Goal: Task Accomplishment & Management: Complete application form

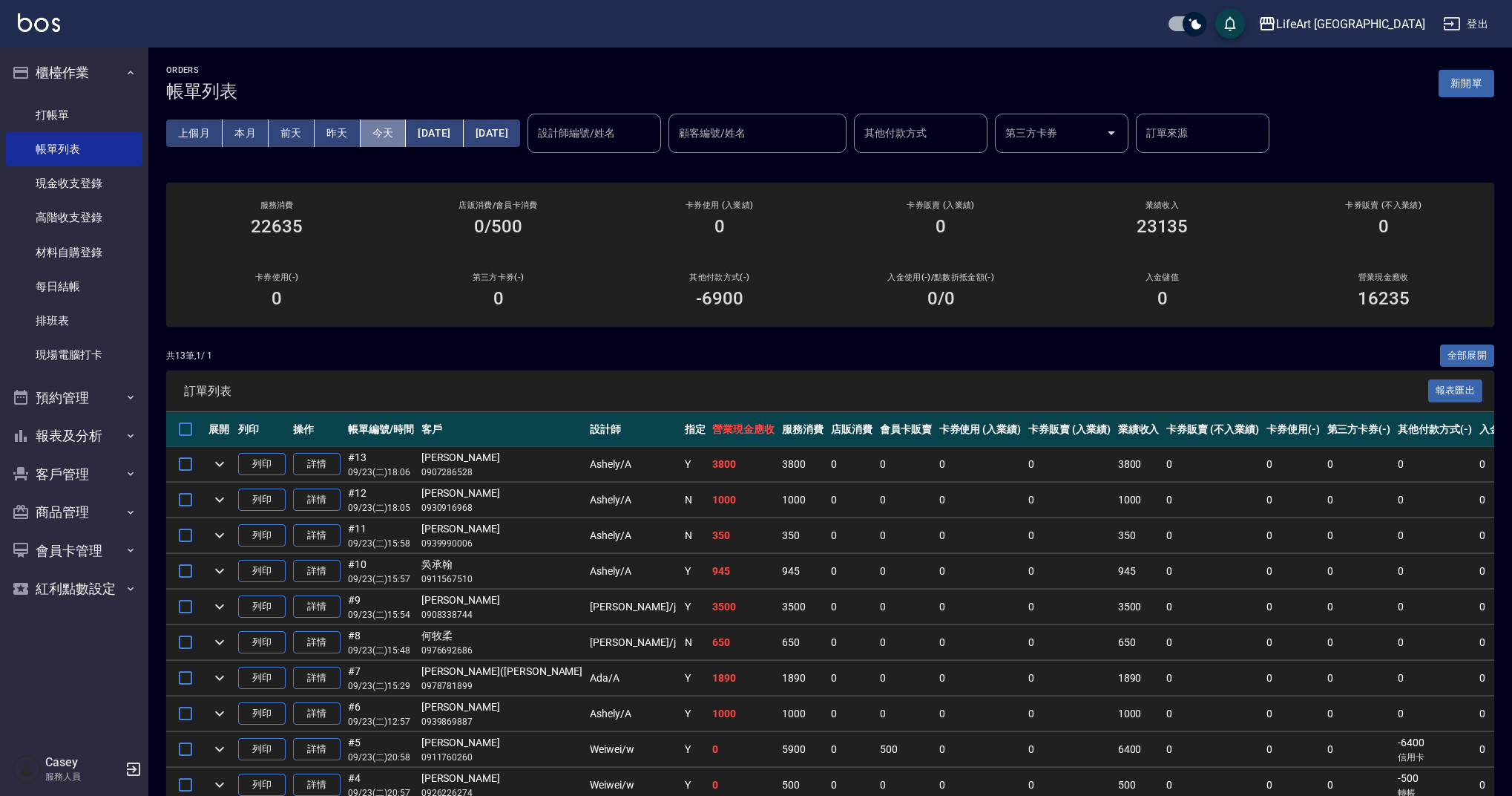
click at [386, 137] on button "今天" at bounding box center [383, 133] width 46 height 27
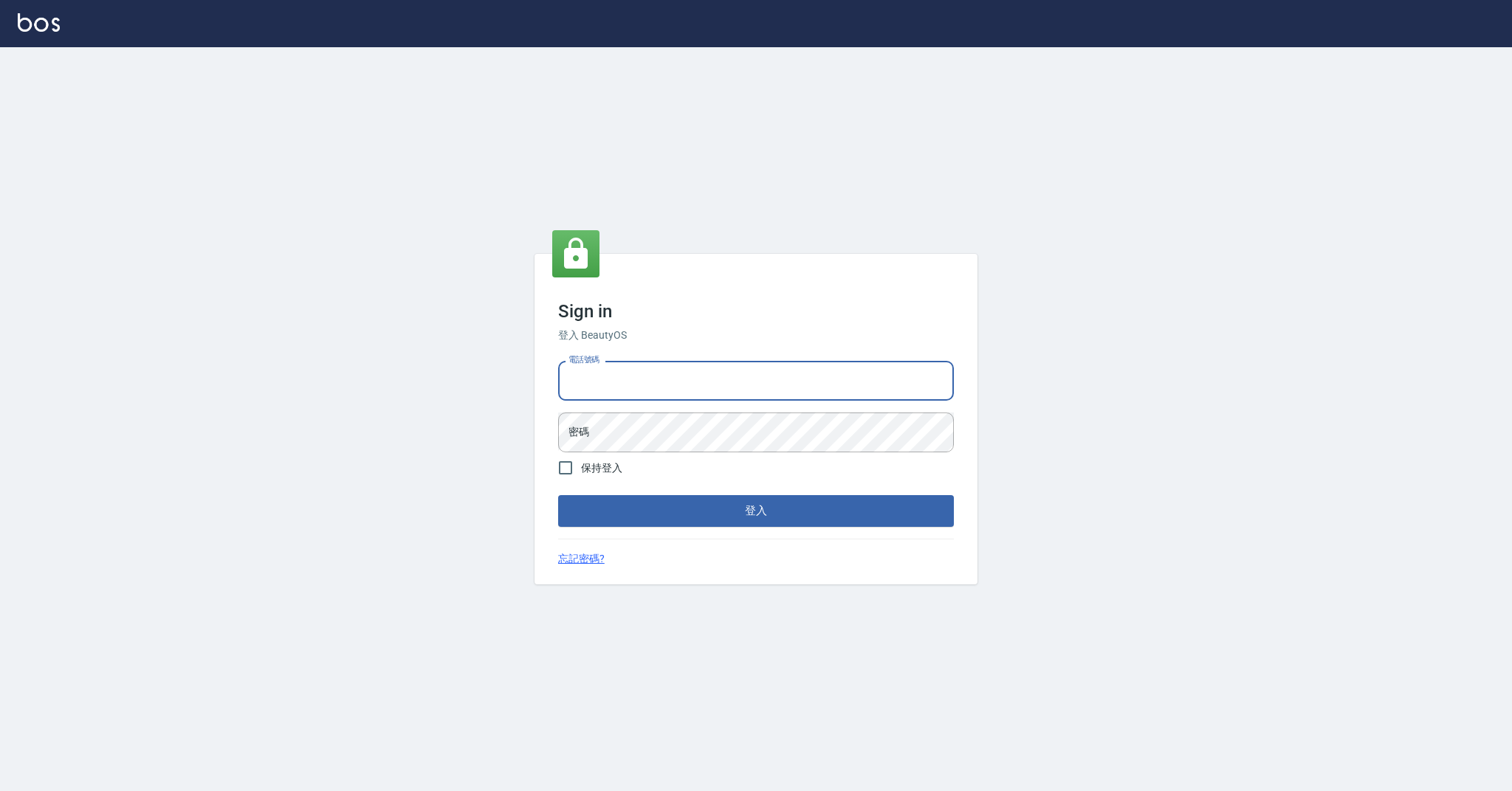
type input "0989368139"
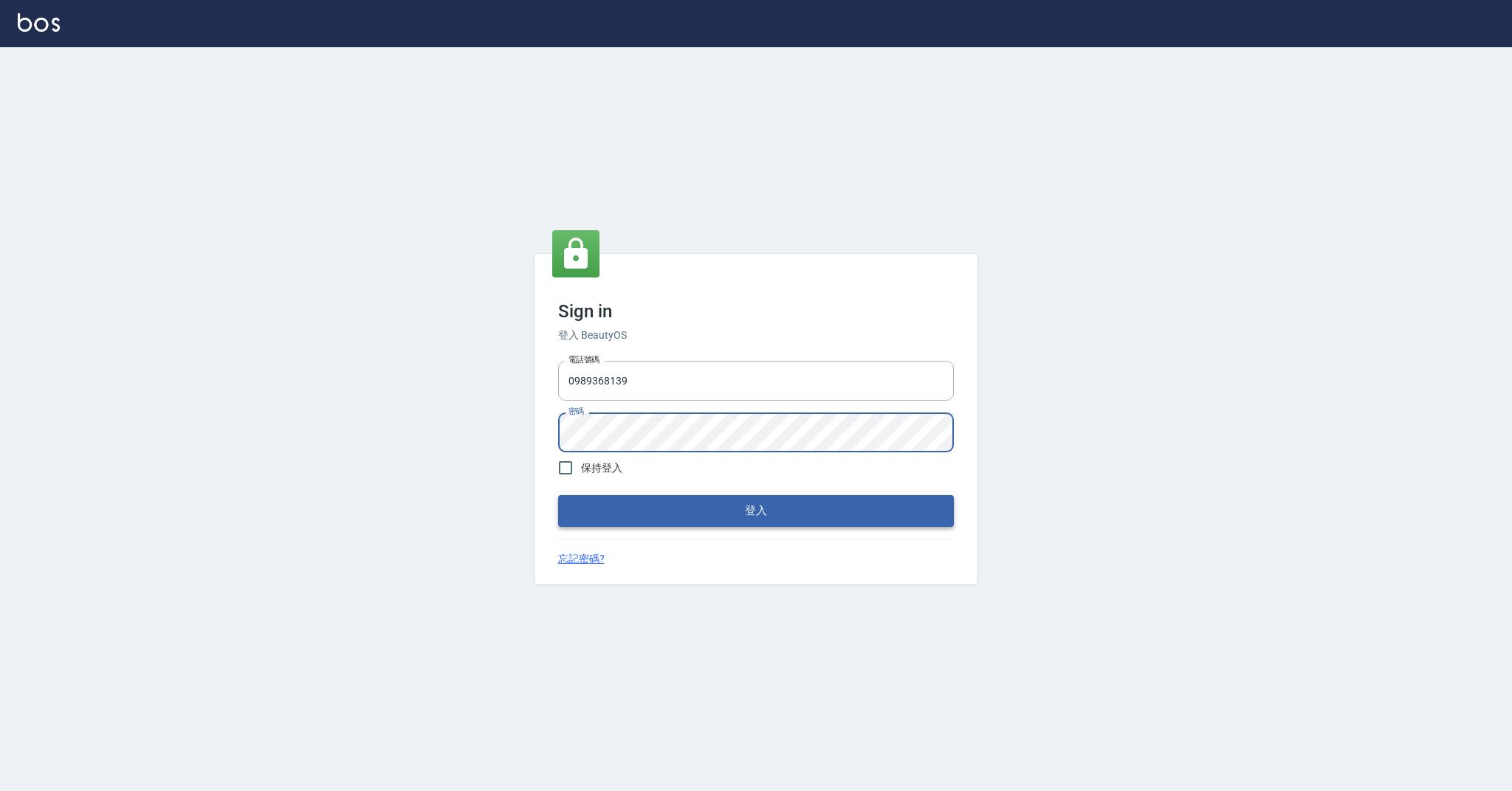
click at [731, 516] on button "登入" at bounding box center [756, 511] width 396 height 31
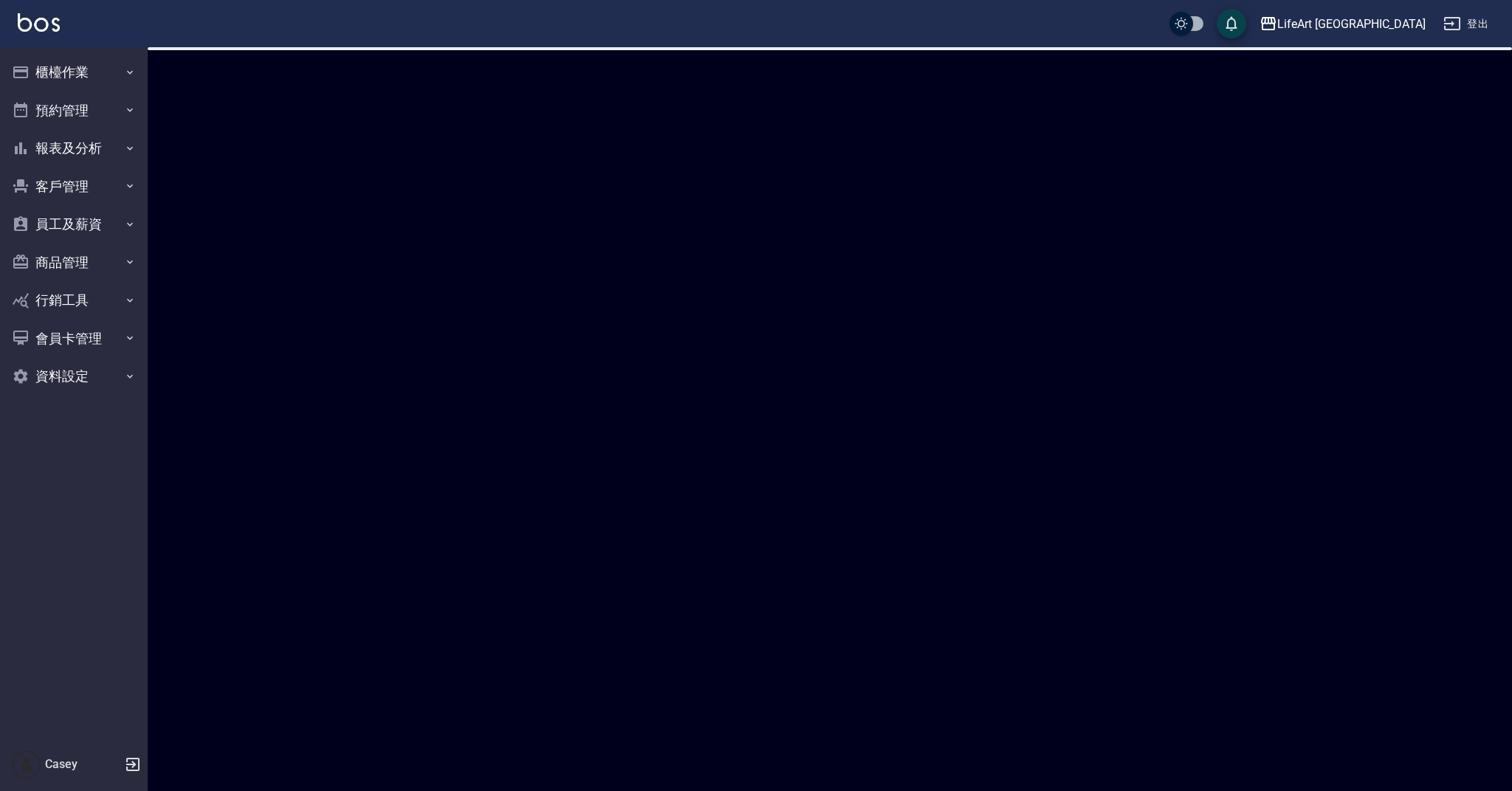
checkbox input "true"
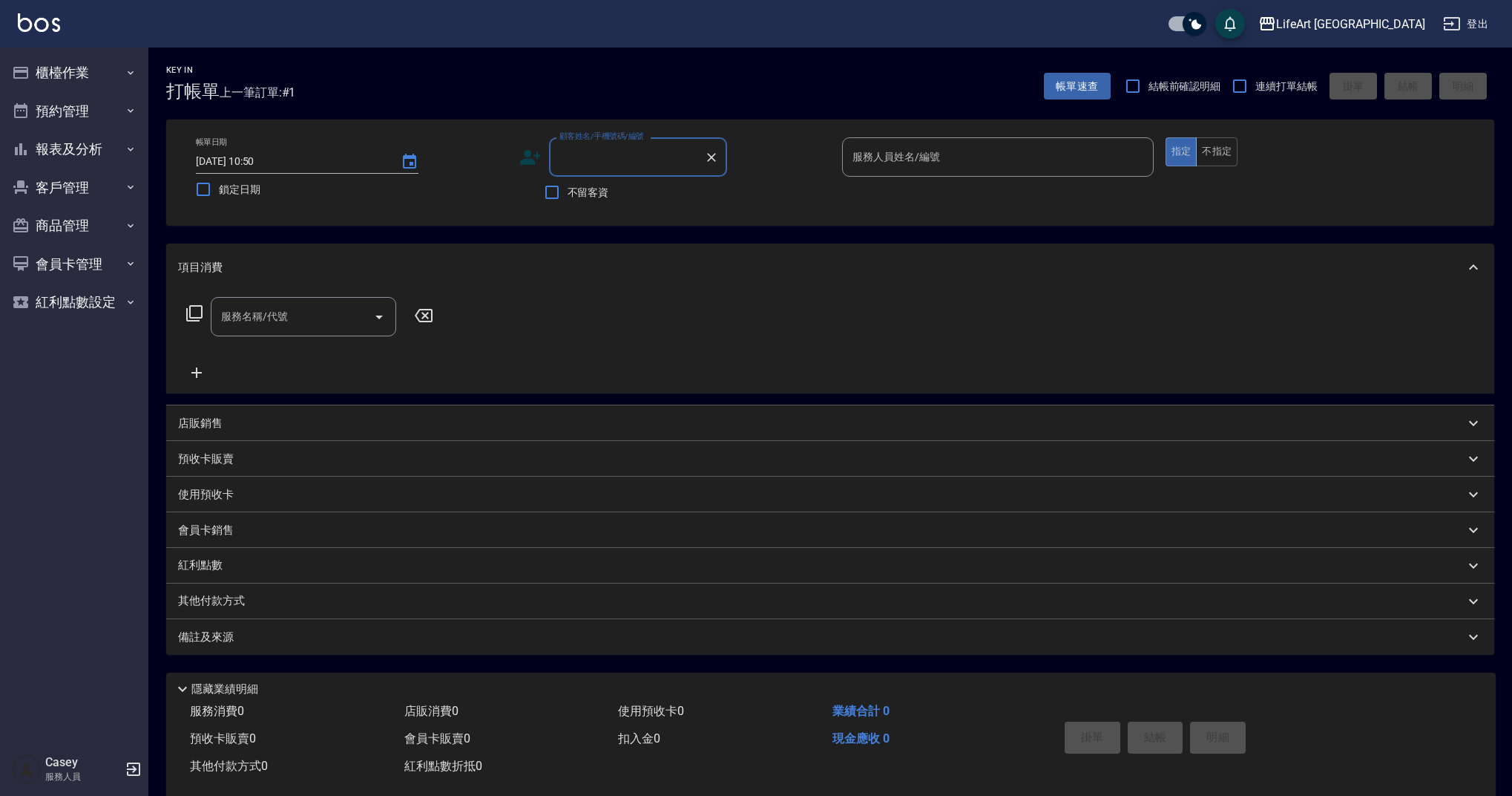
click at [528, 158] on icon at bounding box center [530, 157] width 22 height 22
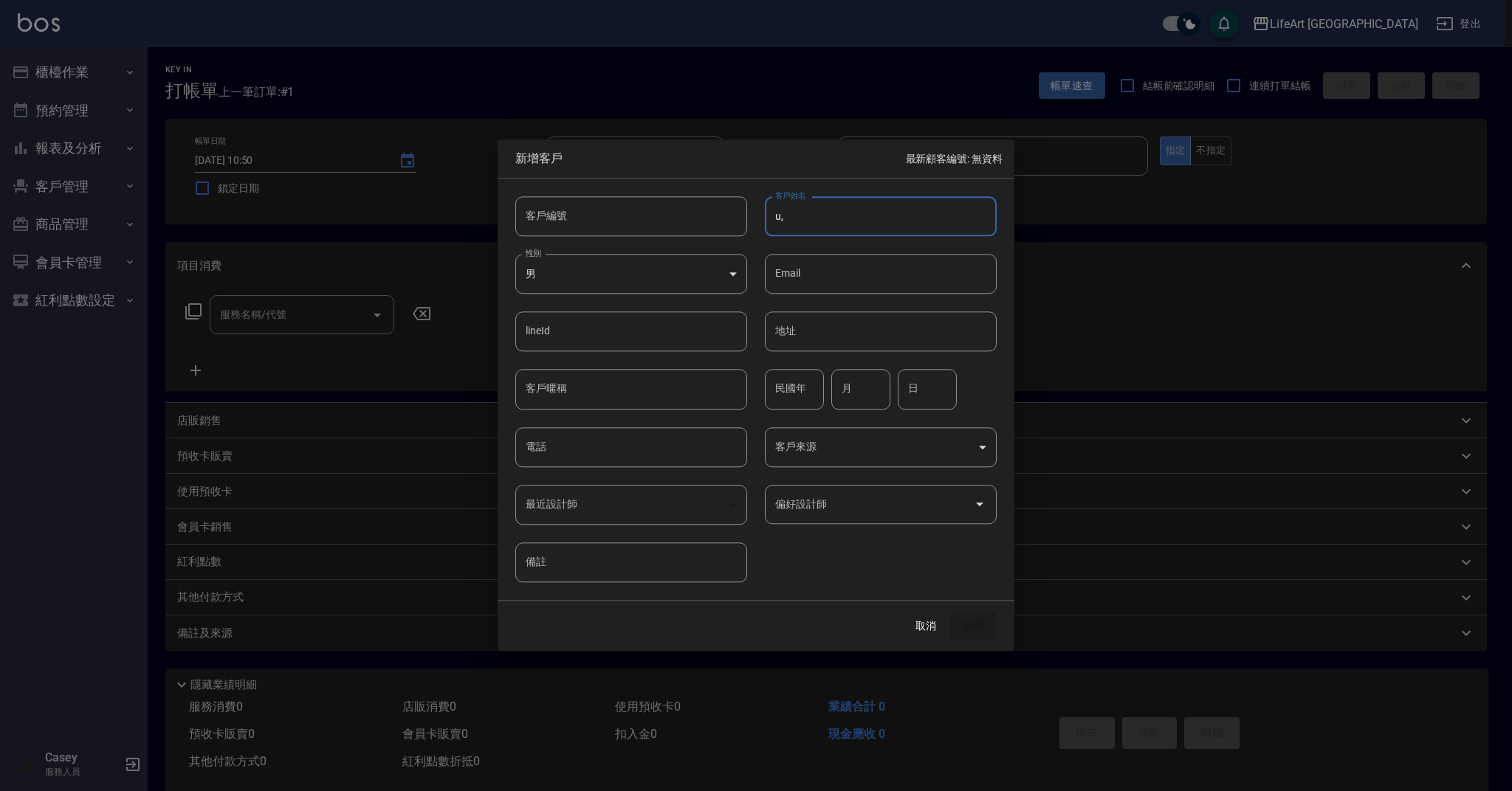
type input "u"
type input "葉"
click at [710, 275] on body "LifeArt 蘆洲 登出 櫃檯作業 打帳單 帳單列表 現金收支登錄 高階收支登錄 材料自購登錄 每日結帳 排班表 現場電腦打卡 預約管理 預約管理 單日預約…" at bounding box center [756, 405] width 1512 height 811
click at [698, 356] on li "女" at bounding box center [631, 361] width 232 height 24
type input "[DEMOGRAPHIC_DATA]"
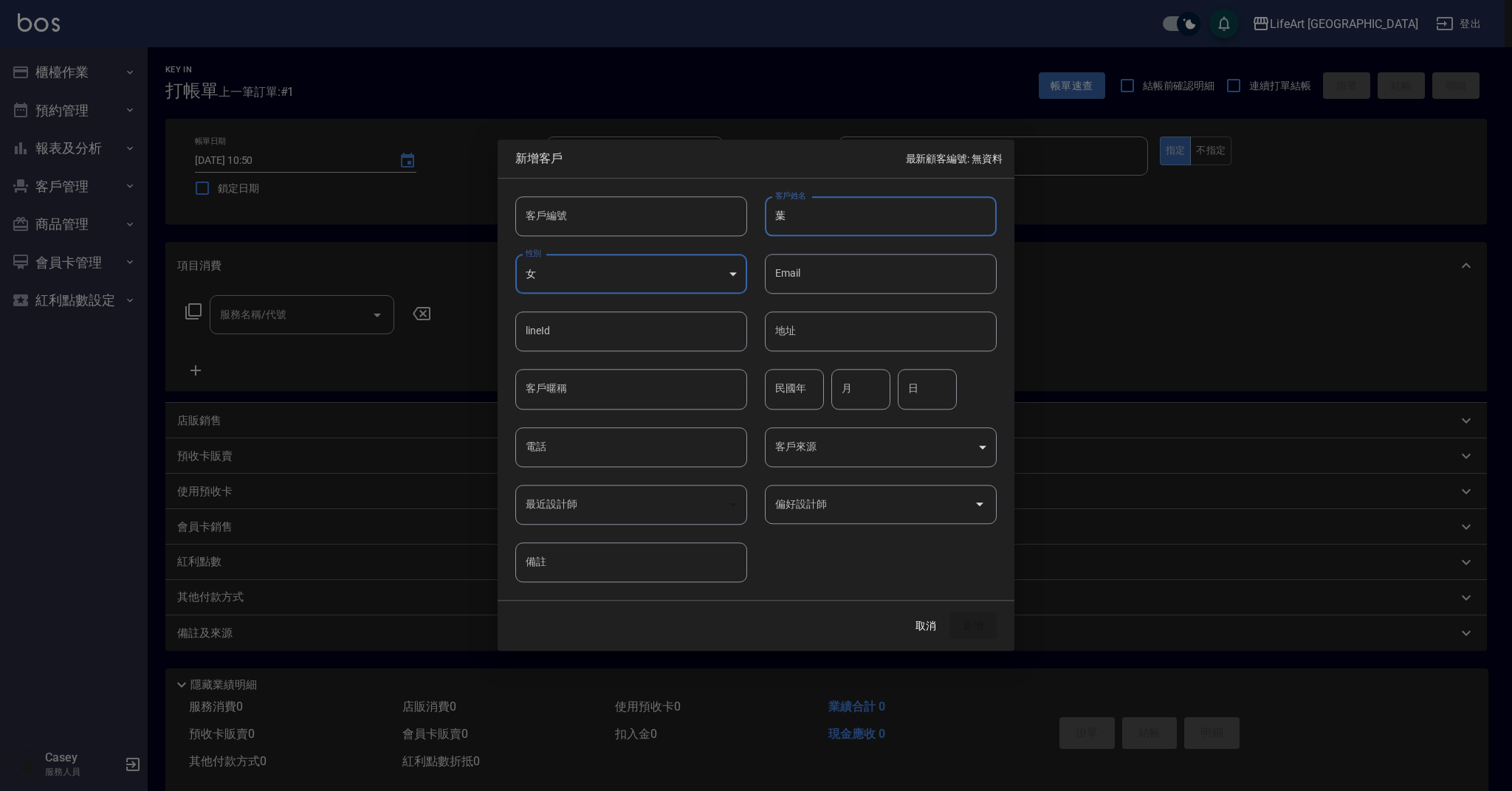
click at [809, 226] on input "葉" at bounding box center [881, 215] width 232 height 40
type input "[PERSON_NAME]"
click at [855, 390] on input "月" at bounding box center [861, 389] width 59 height 40
drag, startPoint x: 749, startPoint y: 390, endPoint x: 756, endPoint y: 394, distance: 8.1
click at [749, 390] on div "民國年 民國年 月 月 日 日" at bounding box center [872, 381] width 250 height 58
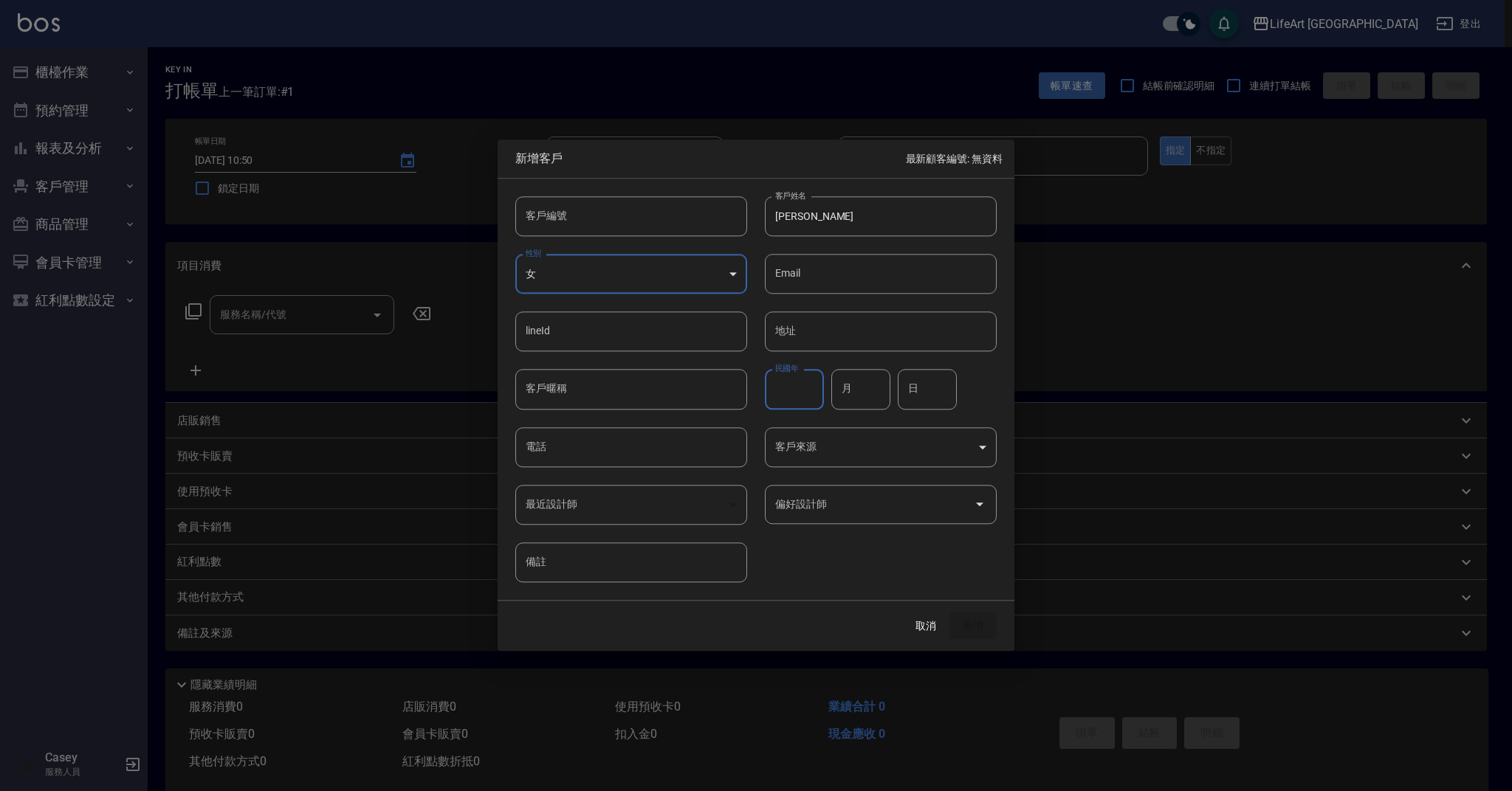
click at [784, 393] on input "民國年" at bounding box center [795, 389] width 59 height 40
type input "９"
type input "95"
click at [874, 392] on input "月" at bounding box center [861, 389] width 59 height 40
type input "07"
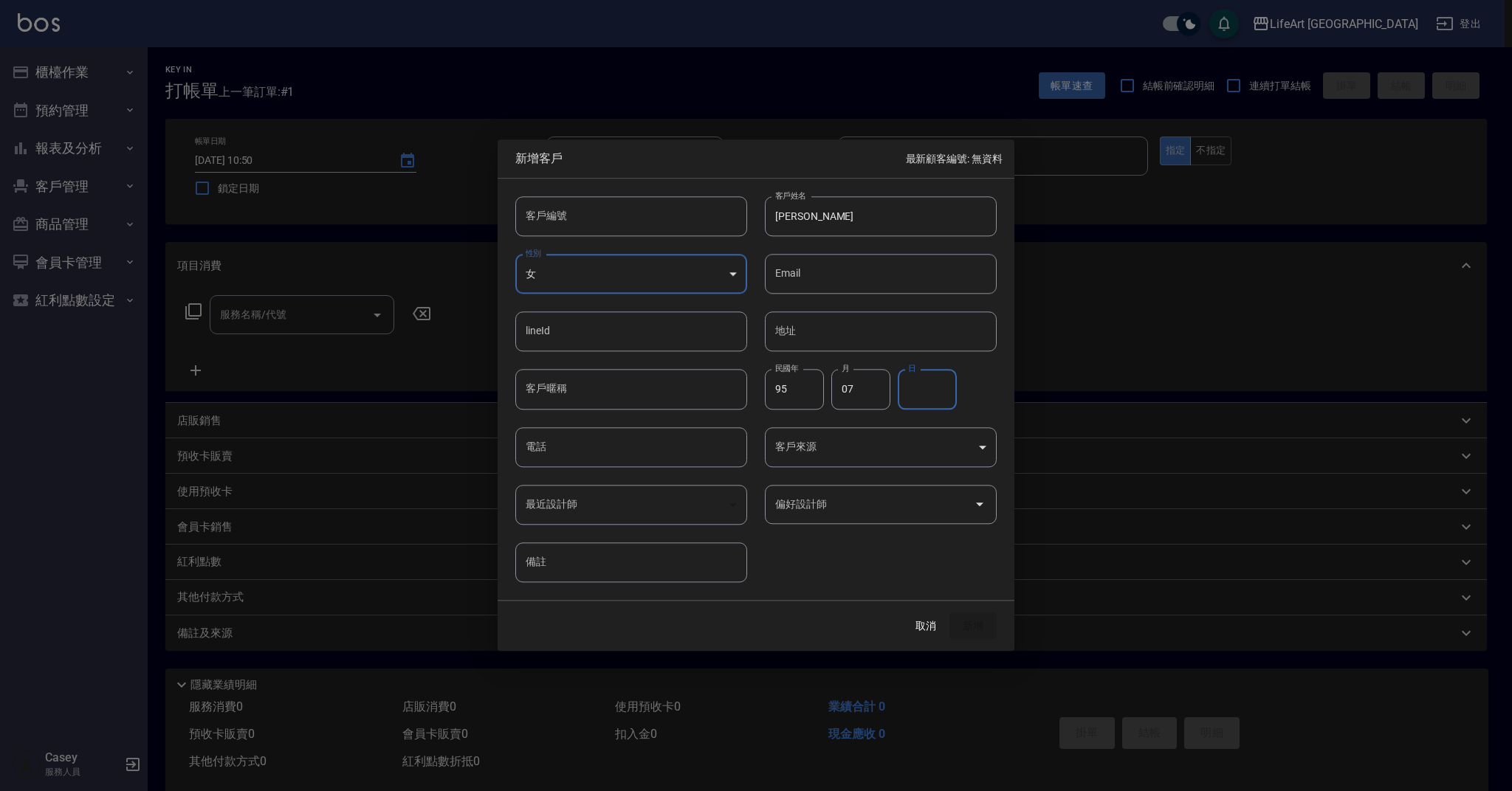
click at [935, 384] on input "日" at bounding box center [928, 389] width 59 height 40
type input "16"
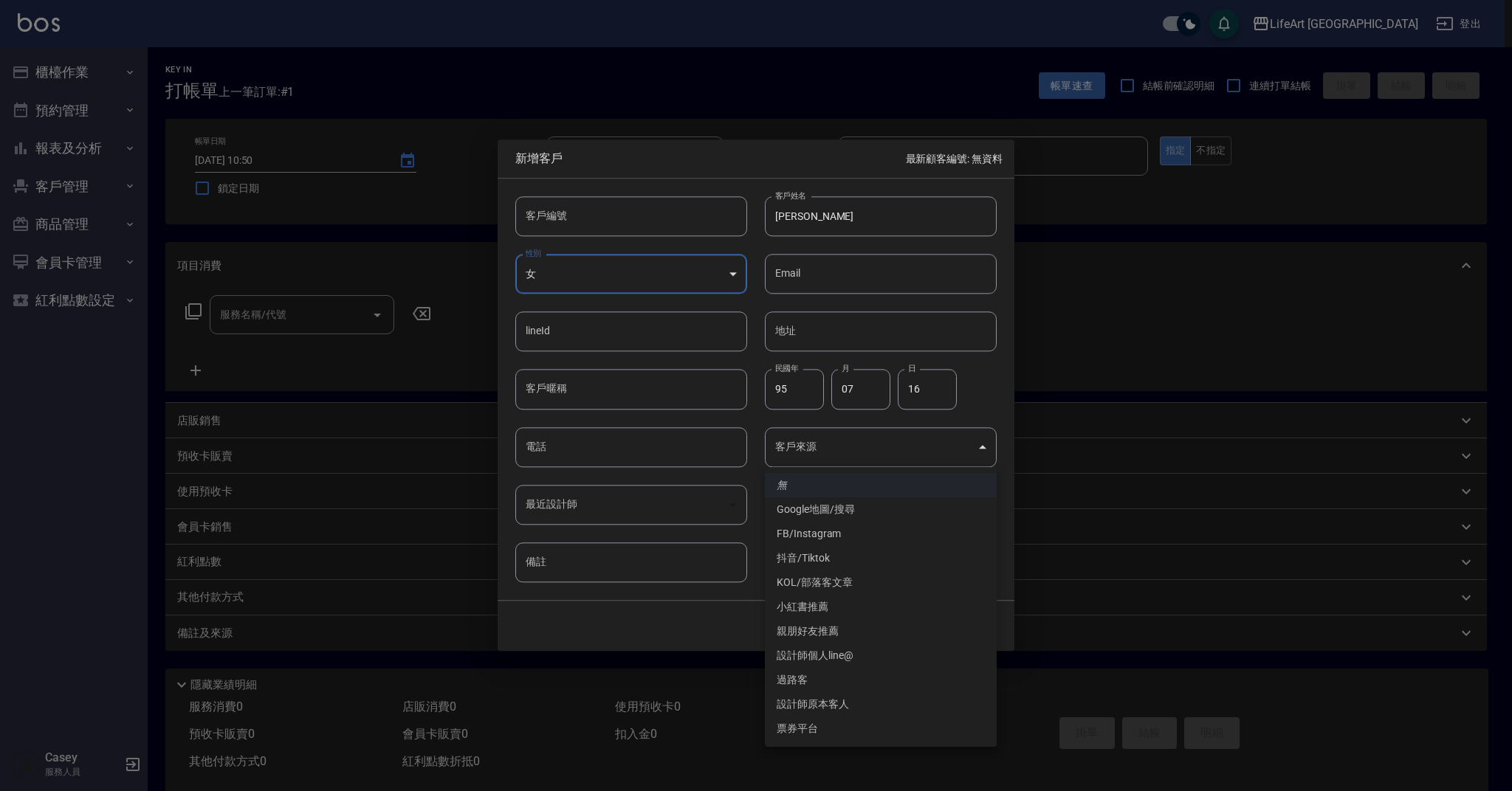
click at [896, 440] on body "LifeArt 蘆洲 登出 櫃檯作業 打帳單 帳單列表 現金收支登錄 高階收支登錄 材料自購登錄 每日結帳 排班表 現場電腦打卡 預約管理 預約管理 單日預約…" at bounding box center [756, 405] width 1512 height 811
click at [853, 701] on li "設計師原本客人" at bounding box center [881, 704] width 232 height 24
type input "設計師原本客人"
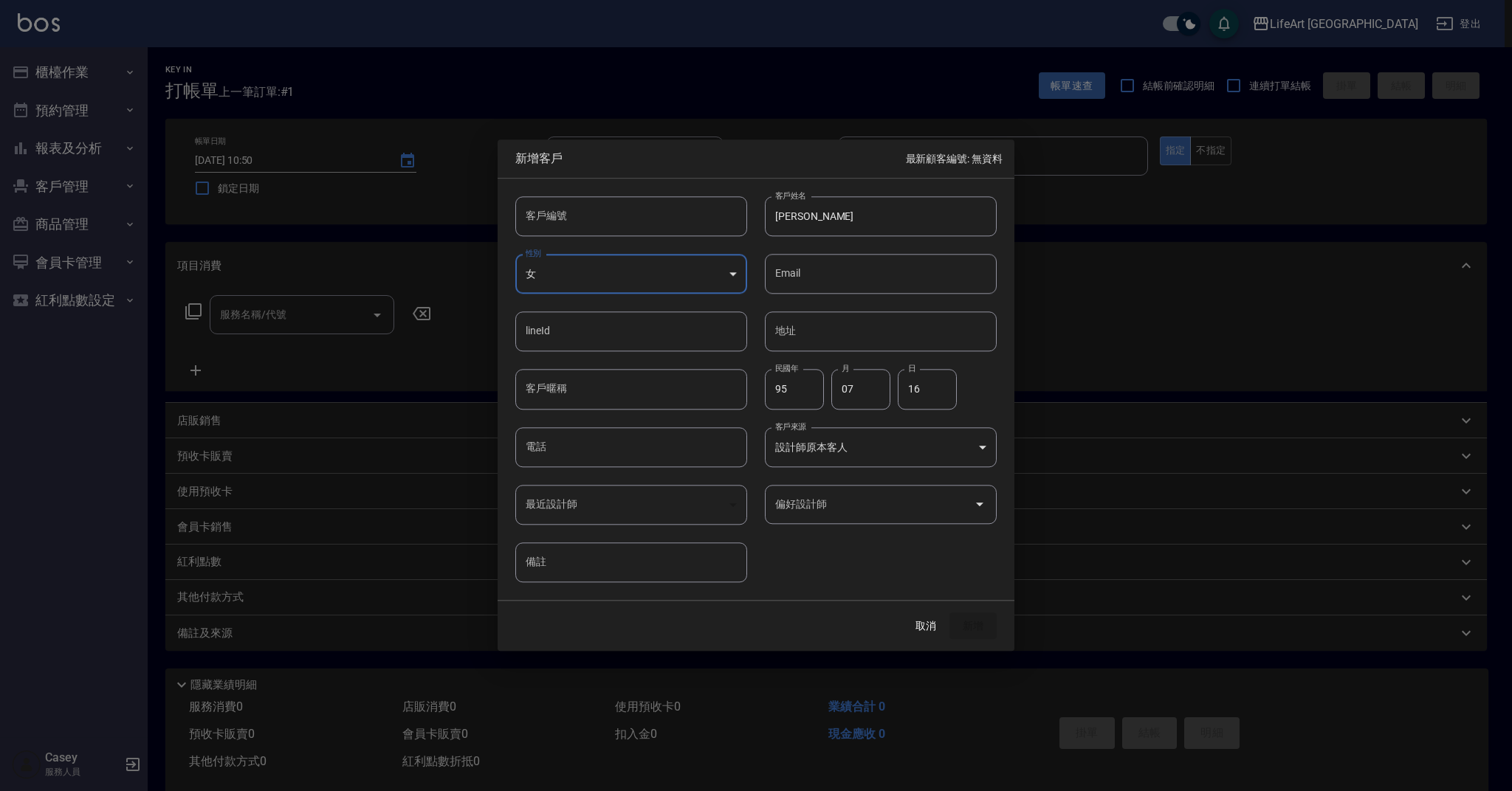
click at [840, 504] on input "偏好設計師" at bounding box center [869, 504] width 196 height 26
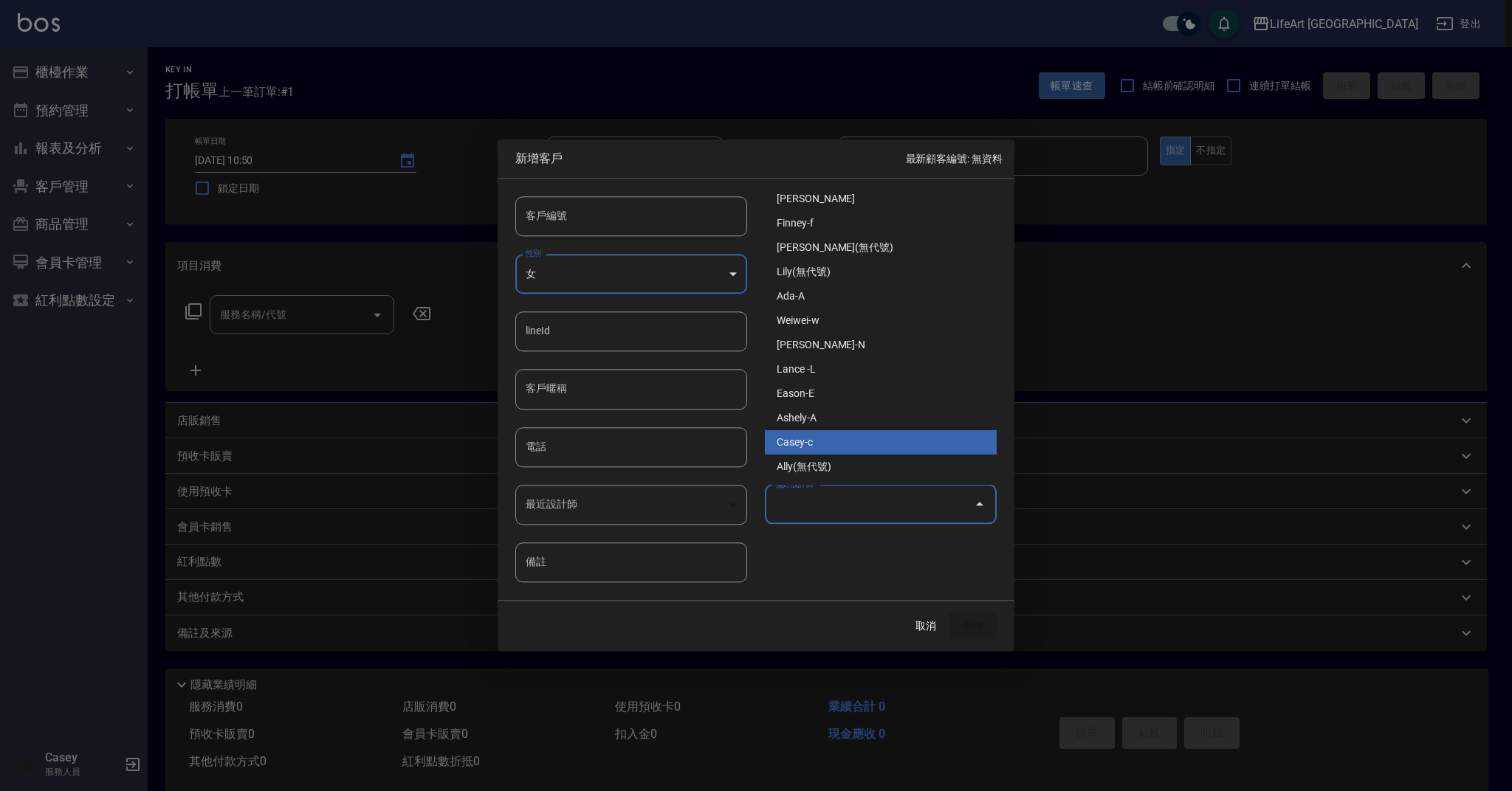
click at [825, 446] on li "Casey-c" at bounding box center [881, 442] width 232 height 24
type input "Casey"
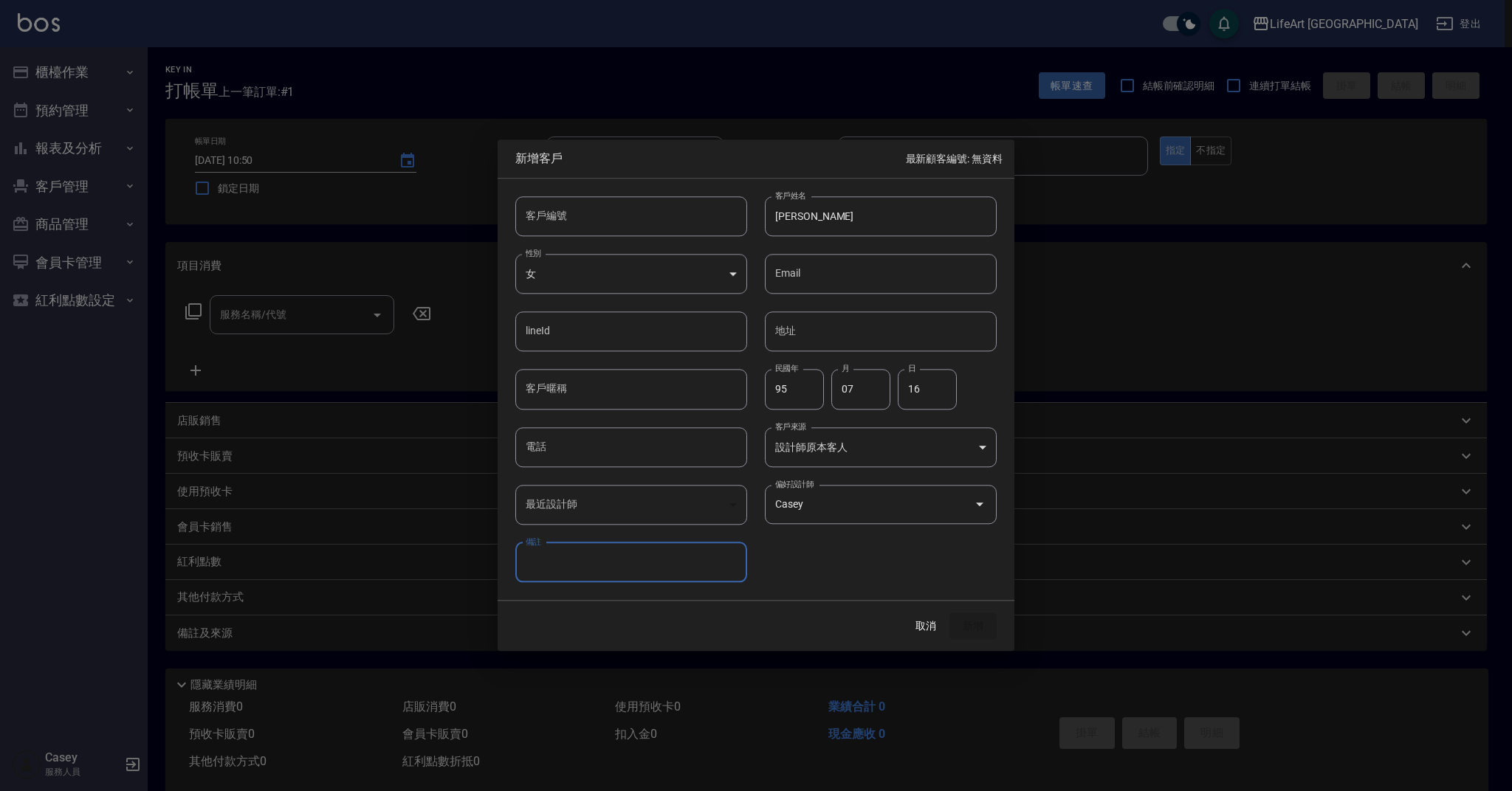
click at [613, 451] on input "電話" at bounding box center [631, 446] width 232 height 40
type input "0967089716"
click at [974, 626] on button "新增" at bounding box center [973, 625] width 47 height 27
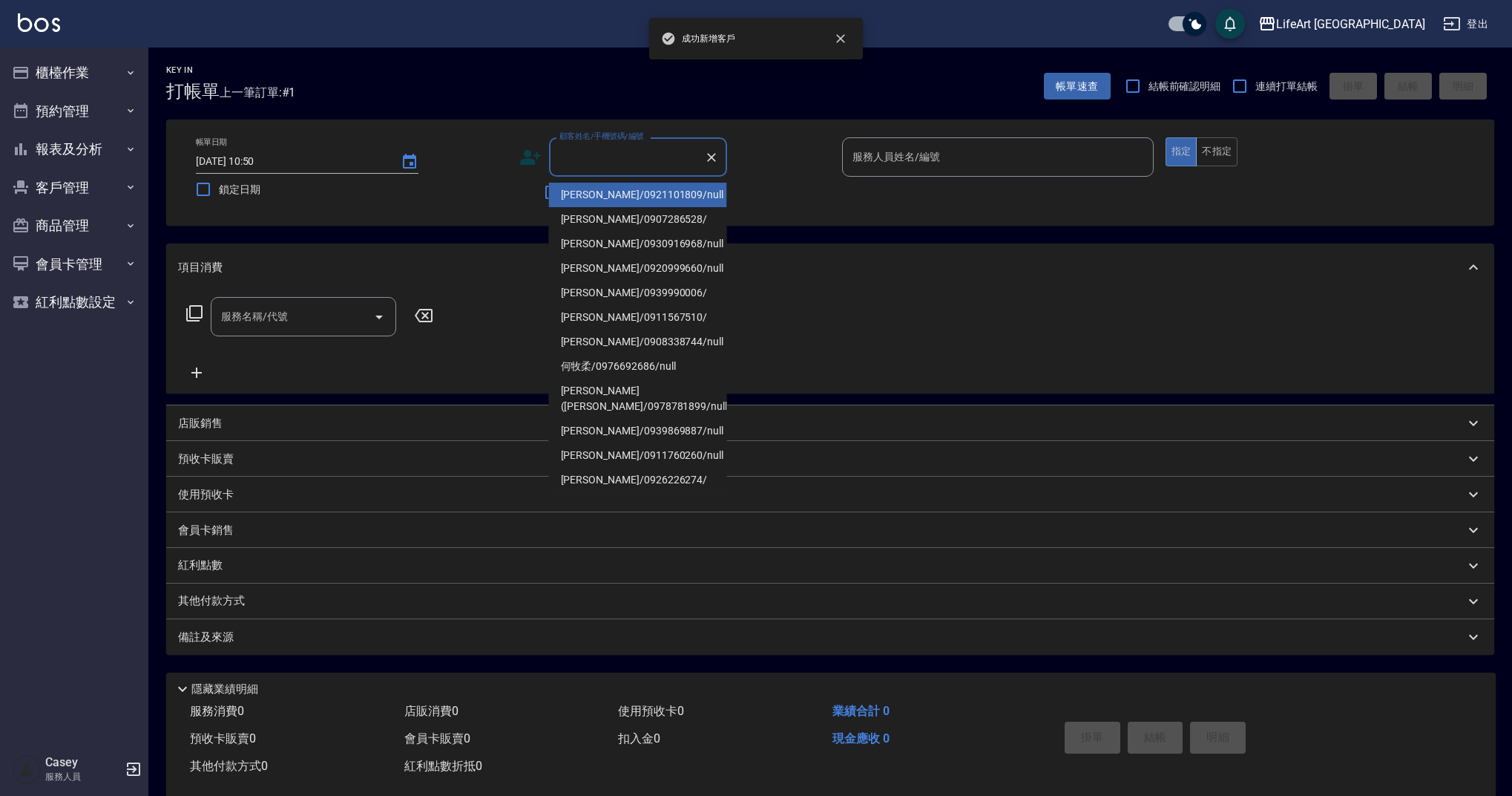
click at [580, 151] on input "顧客姓名/手機號碼/編號" at bounding box center [627, 157] width 142 height 26
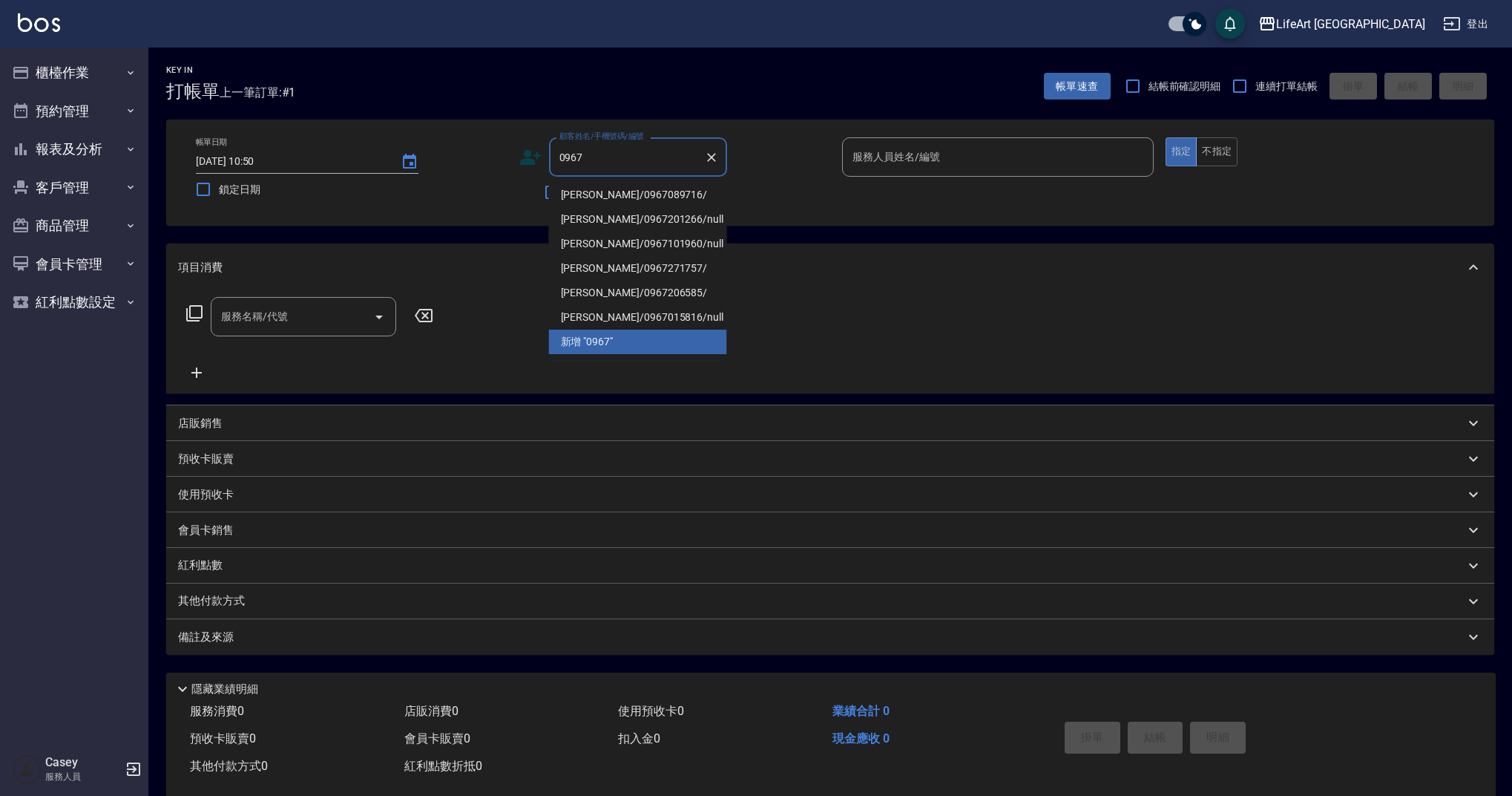
click at [589, 189] on li "[PERSON_NAME]/0967089716/" at bounding box center [638, 194] width 178 height 24
type input "[PERSON_NAME]/0967089716/"
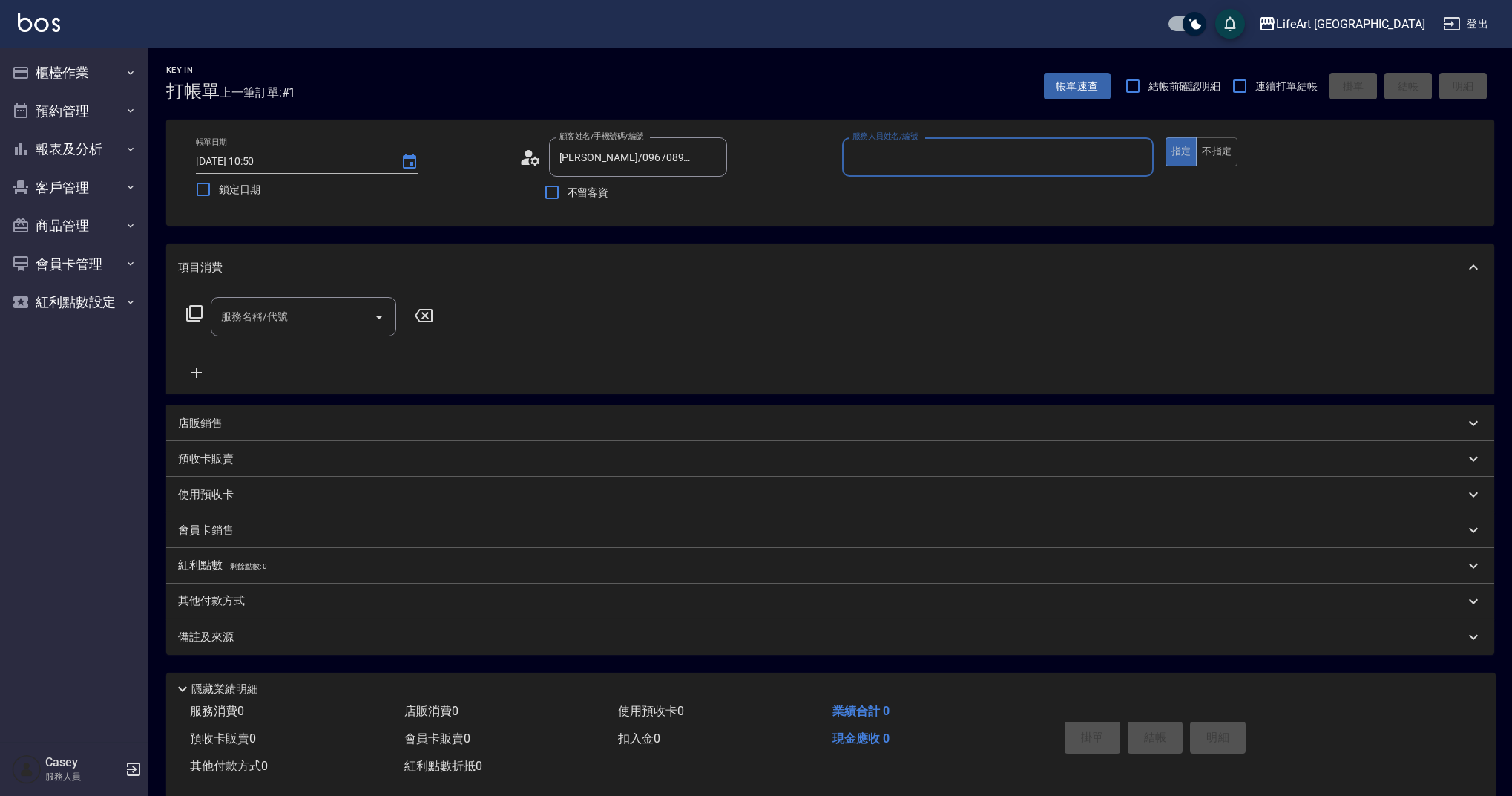
type input "Casey-c"
click at [288, 333] on div "服務名稱/代號" at bounding box center [303, 316] width 185 height 39
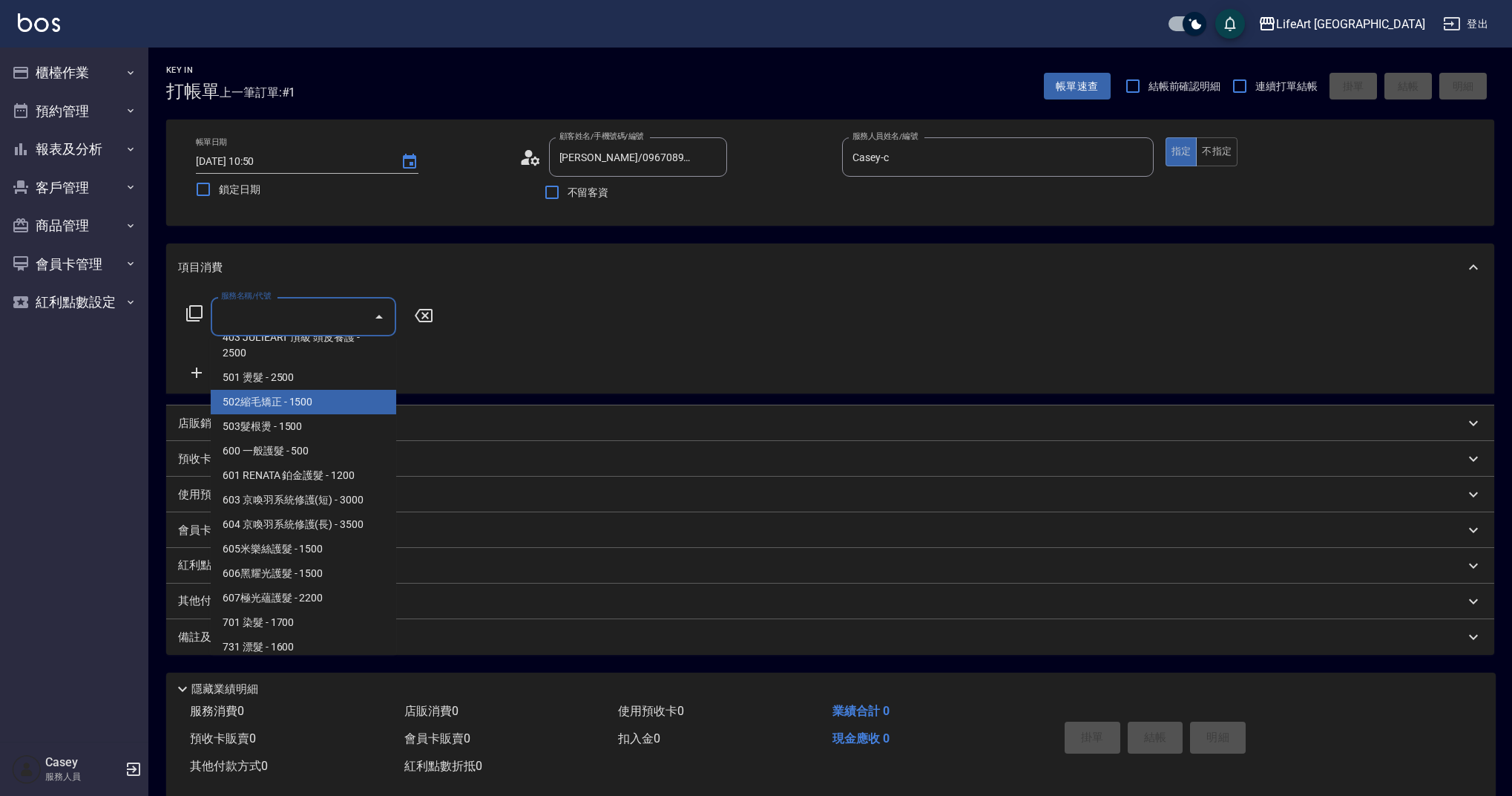
scroll to position [164, 0]
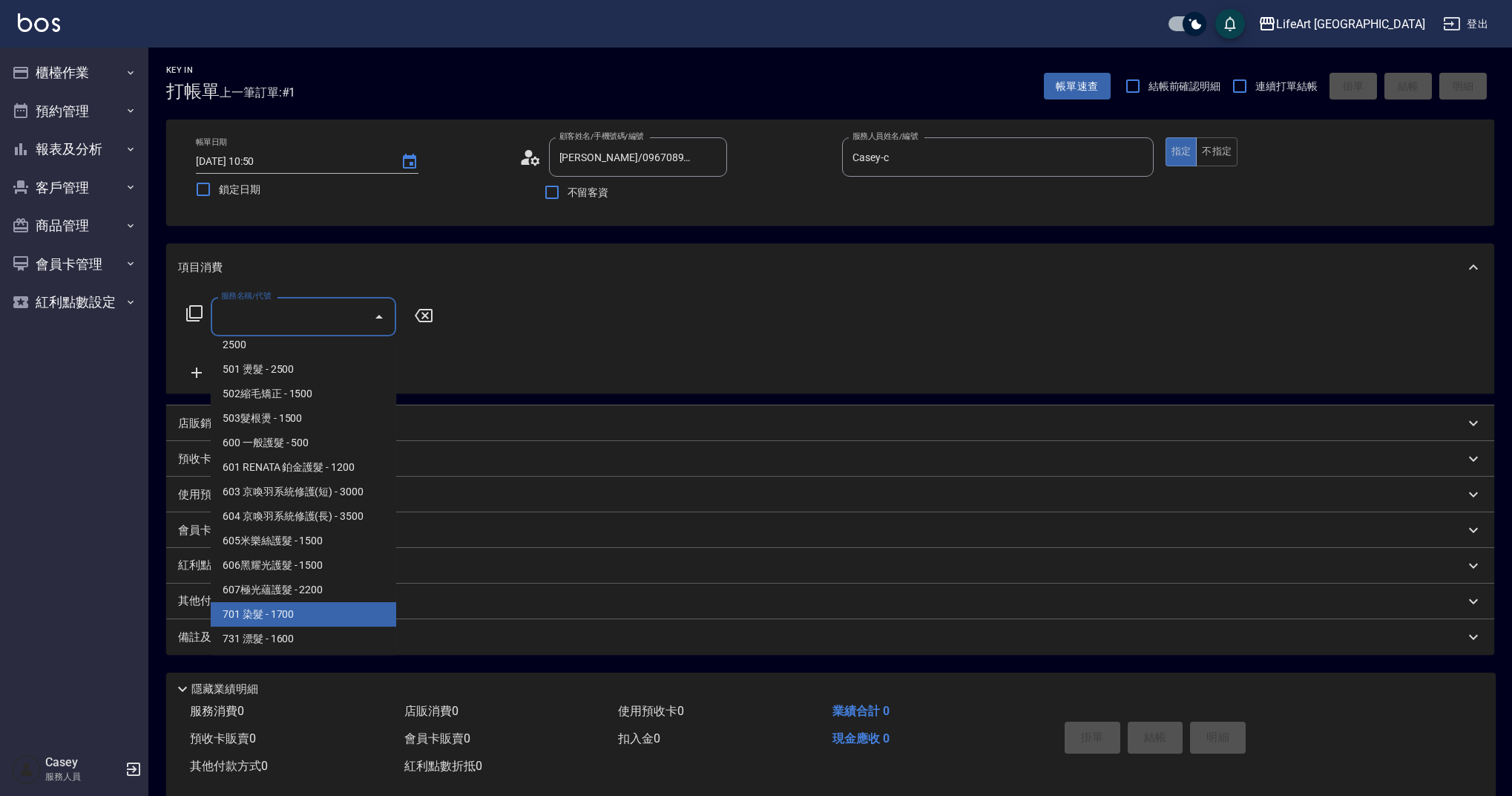
click at [354, 618] on span "701 染髮 - 1700" at bounding box center [303, 614] width 185 height 24
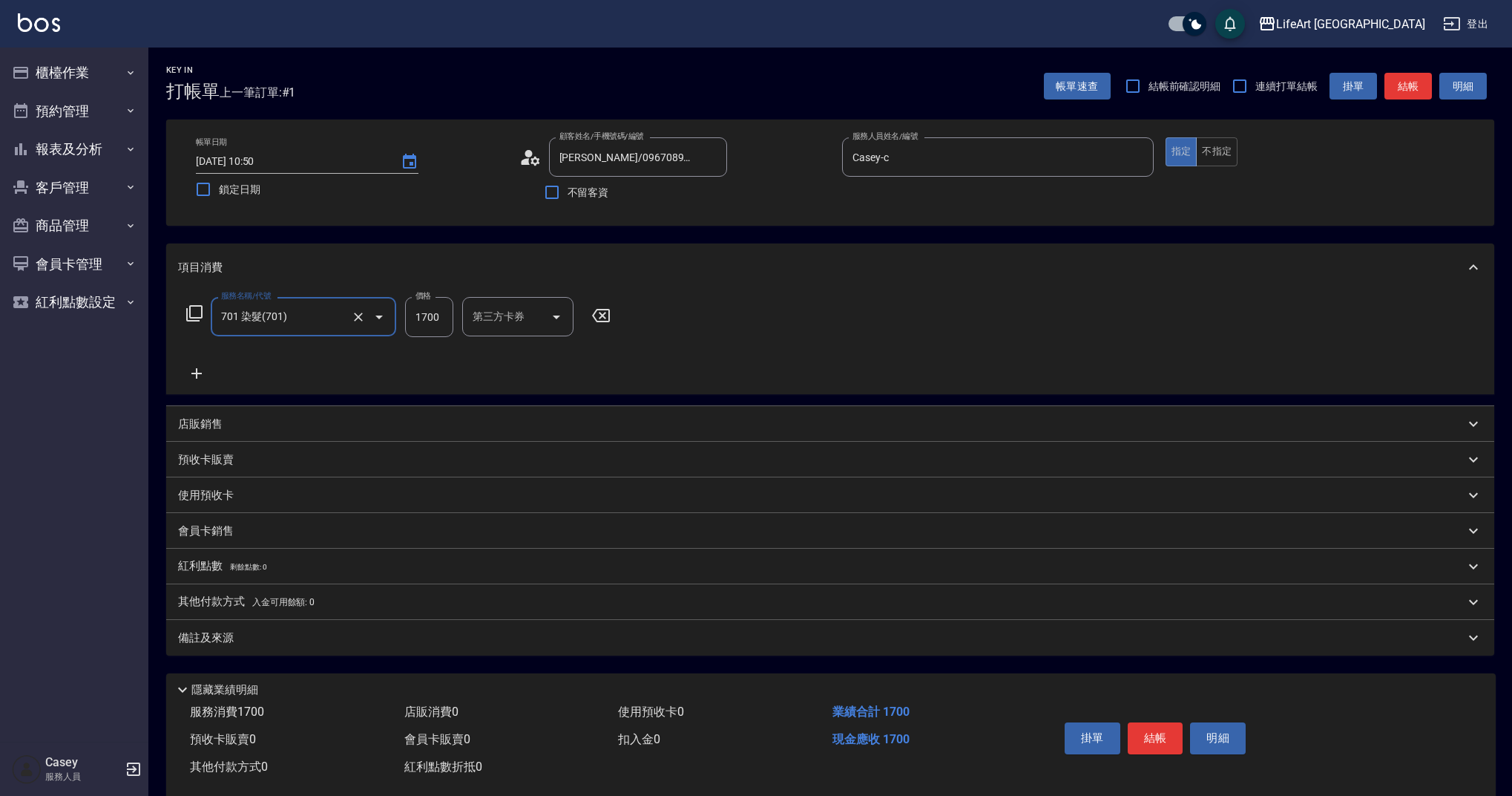
type input "701 染髮(701)"
click at [443, 318] on input "1700" at bounding box center [429, 316] width 48 height 40
type input "1000"
click at [378, 641] on div "備註及來源" at bounding box center [821, 638] width 1287 height 16
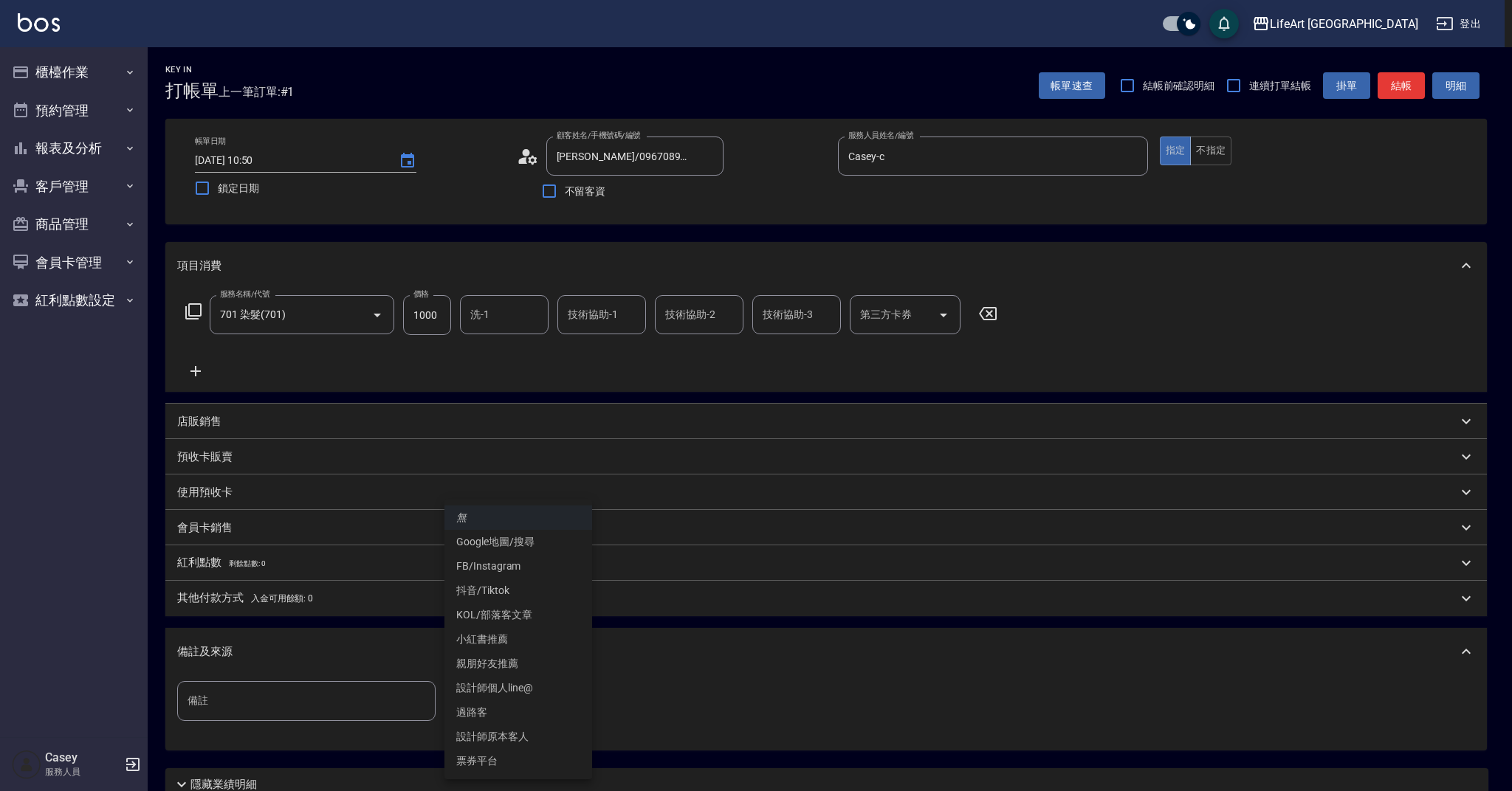
click at [535, 700] on body "LifeArt 蘆洲 登出 櫃檯作業 打帳單 帳單列表 現金收支登錄 高階收支登錄 材料自購登錄 每日結帳 排班表 現場電腦打卡 預約管理 預約管理 單日預約…" at bounding box center [756, 455] width 1512 height 911
drag, startPoint x: 548, startPoint y: 739, endPoint x: 555, endPoint y: 740, distance: 7.1
click at [548, 739] on li "設計師原本客人" at bounding box center [518, 737] width 148 height 24
type input "設計師原本客人"
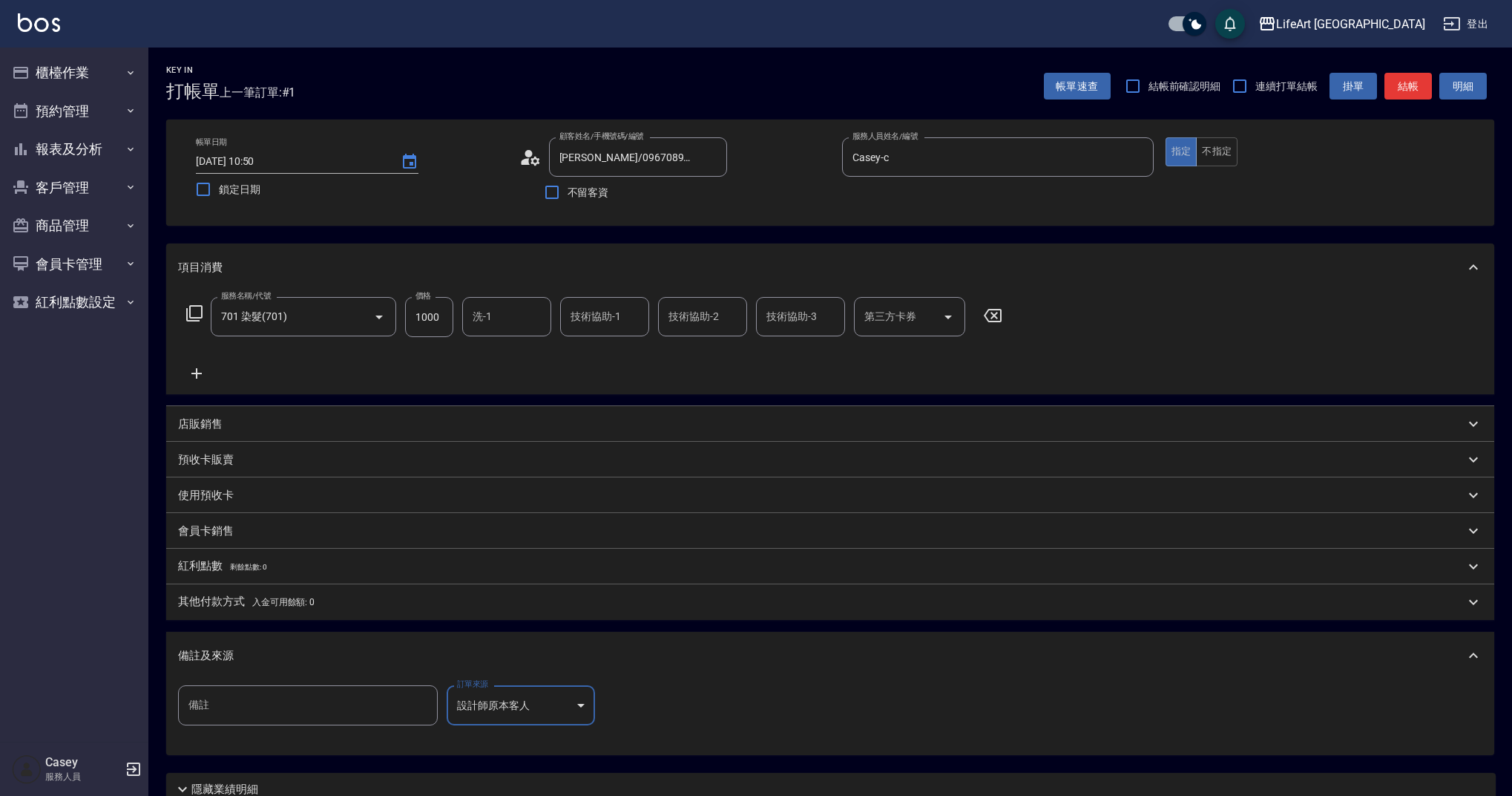
scroll to position [127, 0]
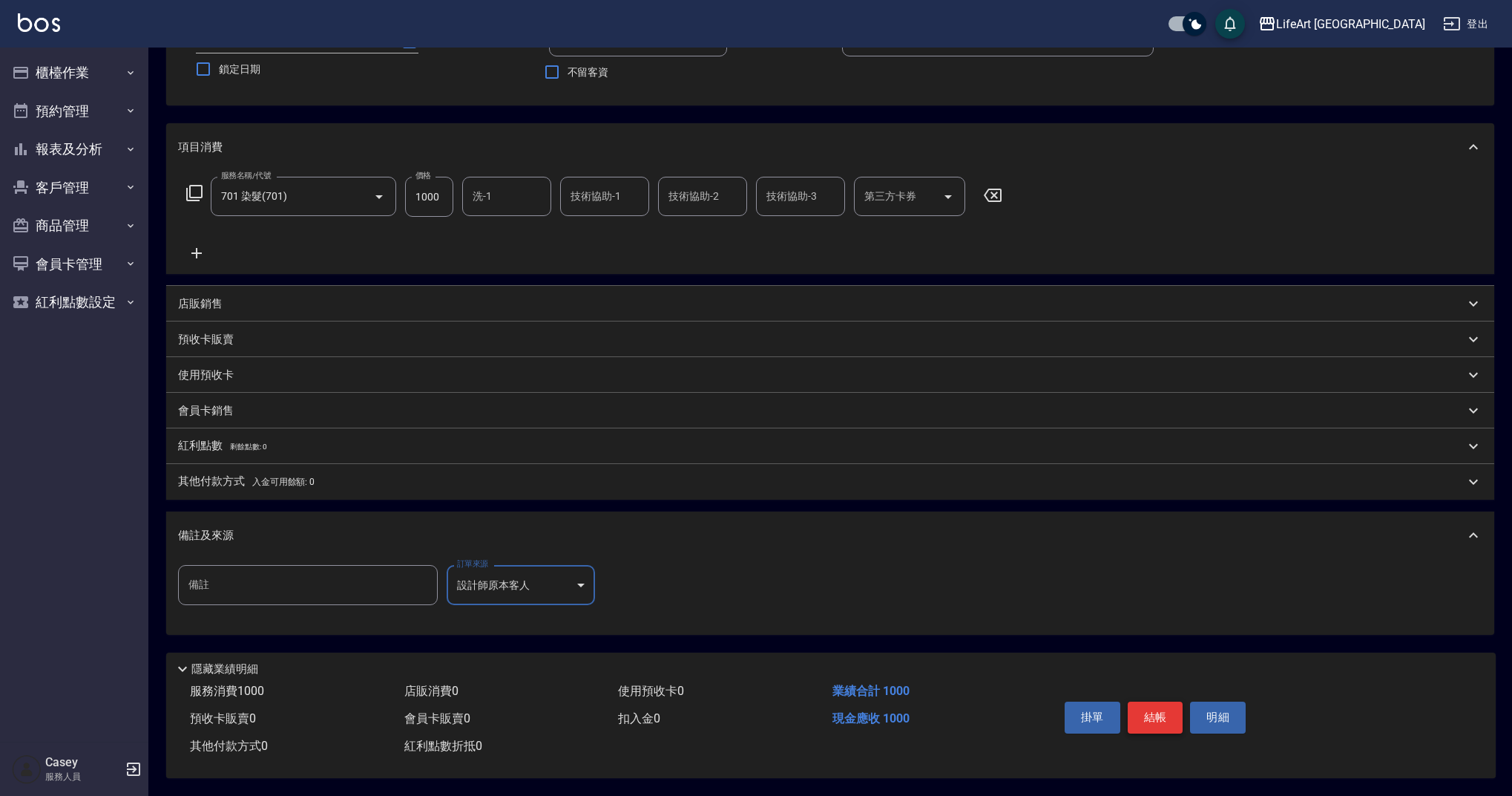
click at [1135, 704] on button "結帳" at bounding box center [1155, 718] width 56 height 31
